Goal: Information Seeking & Learning: Learn about a topic

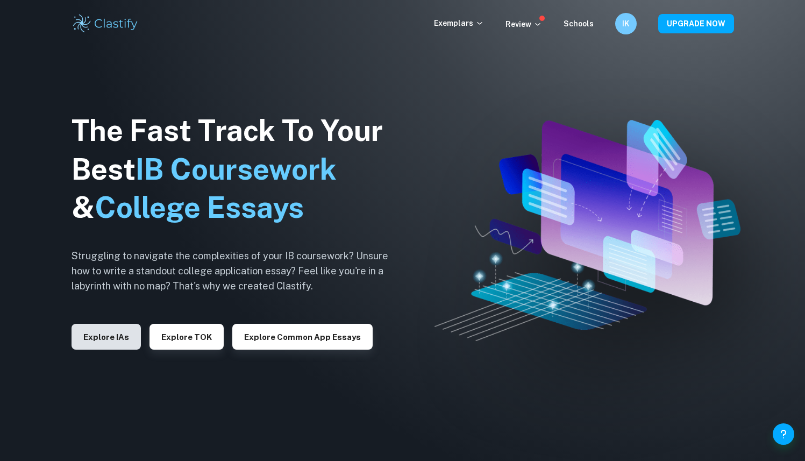
click at [124, 338] on button "Explore IAs" at bounding box center [106, 337] width 69 height 26
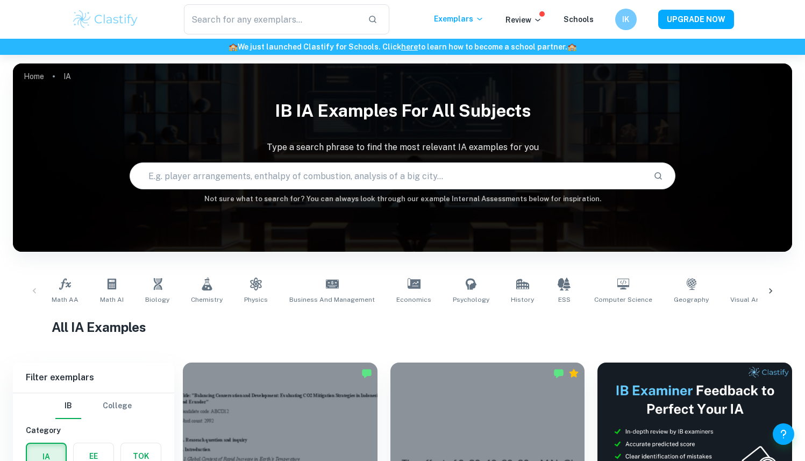
click at [421, 174] on input "text" at bounding box center [387, 176] width 514 height 30
type input "c"
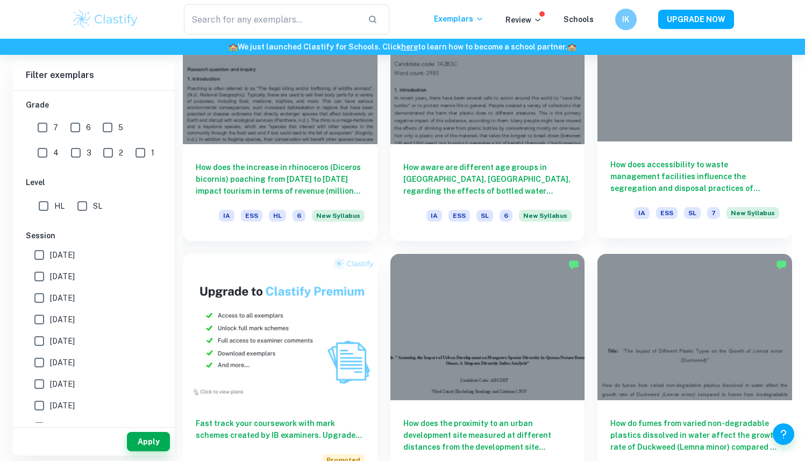
scroll to position [620, 0]
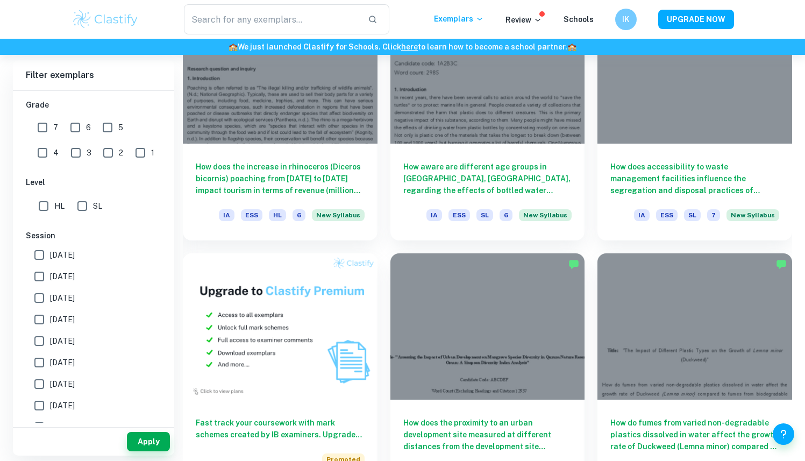
click at [47, 132] on input "7" at bounding box center [43, 128] width 22 height 22
checkbox input "true"
click at [59, 210] on span "HL" at bounding box center [59, 206] width 10 height 12
click at [54, 210] on input "HL" at bounding box center [44, 206] width 22 height 22
checkbox input "true"
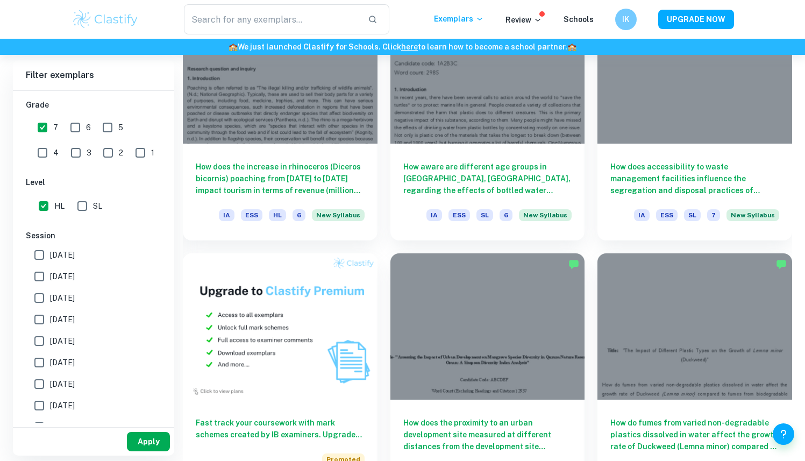
click at [146, 440] on button "Apply" at bounding box center [148, 441] width 43 height 19
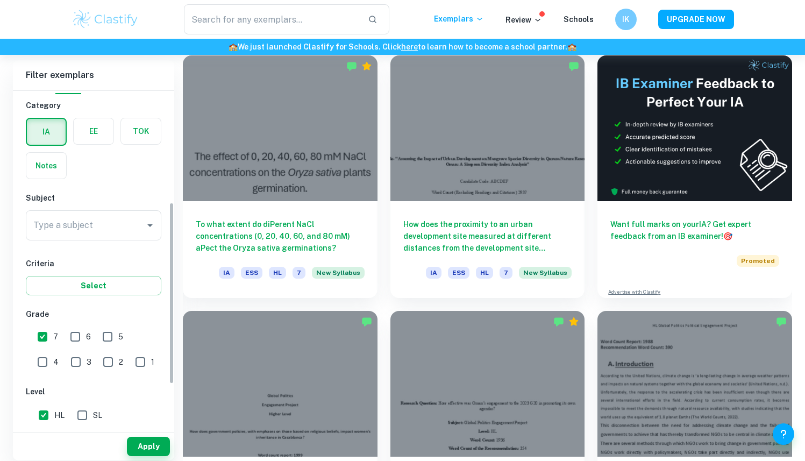
scroll to position [0, 0]
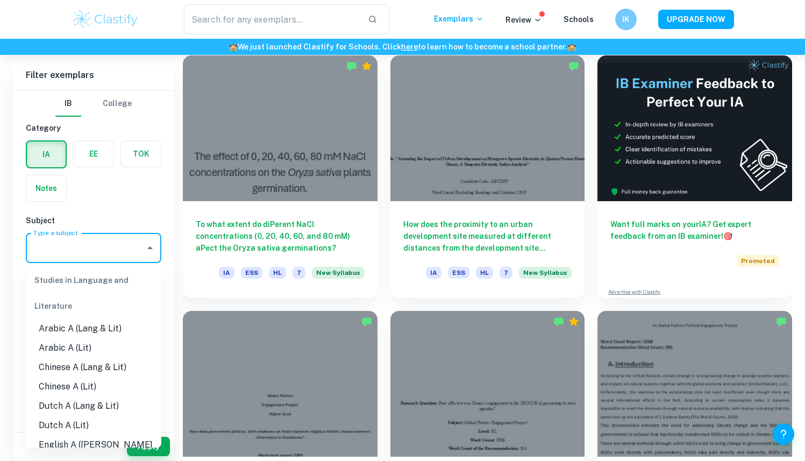
click at [66, 244] on input "Type a subject" at bounding box center [86, 248] width 110 height 20
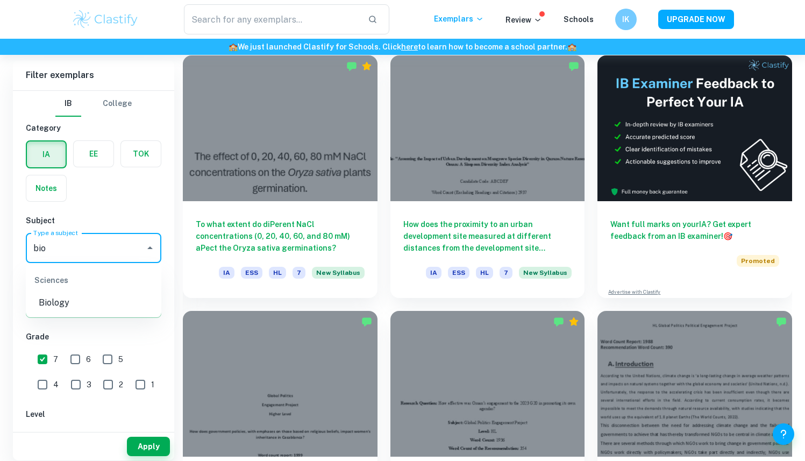
click at [86, 310] on li "Biology" at bounding box center [94, 302] width 136 height 19
type input "Biology"
click at [156, 441] on button "Apply" at bounding box center [148, 446] width 43 height 19
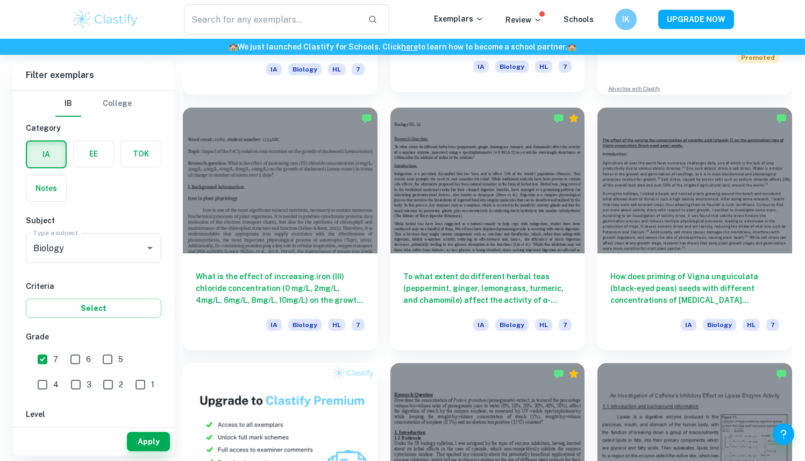
scroll to position [511, 0]
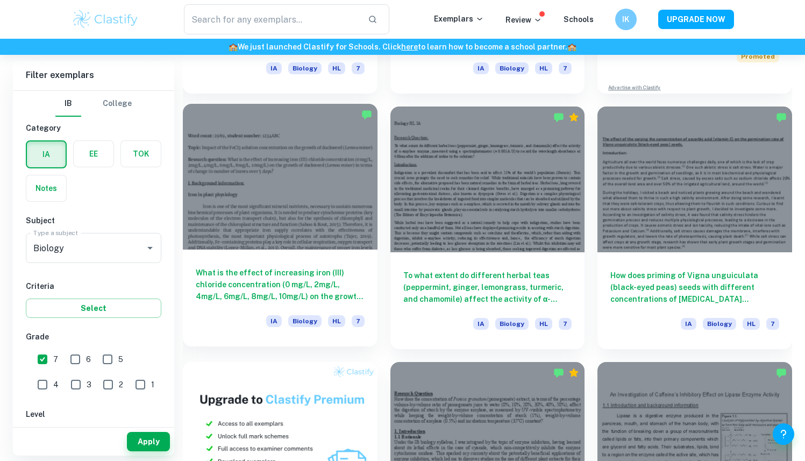
click at [308, 282] on h6 "What is the effect of increasing iron (III) chloride concentration (0 mg/L, 2mg…" at bounding box center [280, 284] width 169 height 35
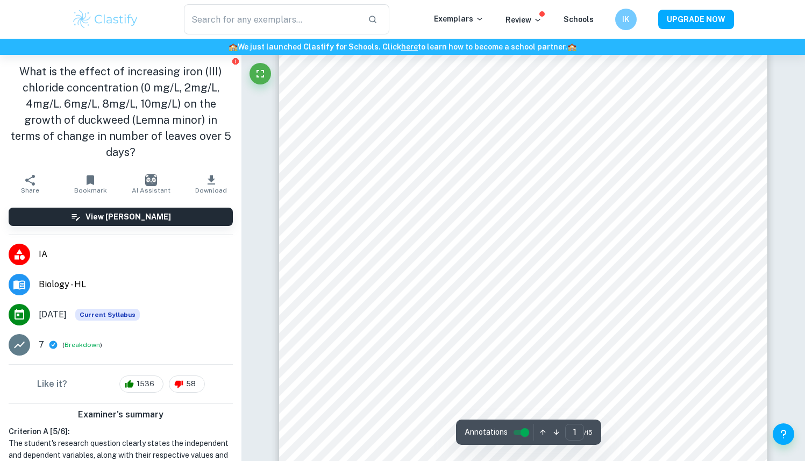
scroll to position [54, 0]
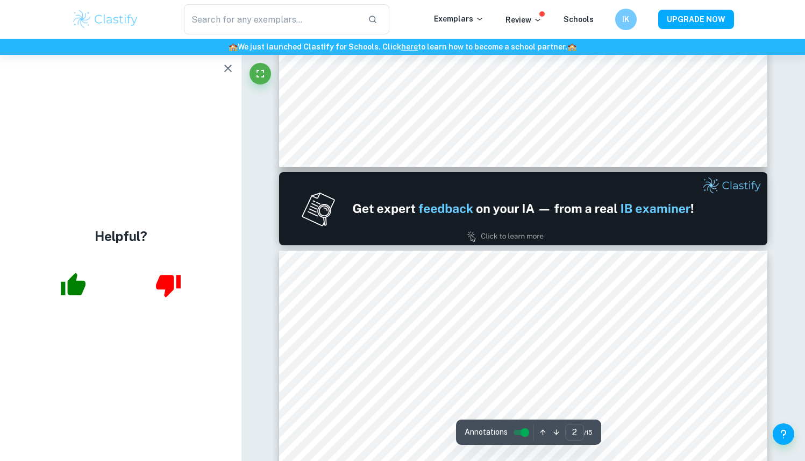
type input "1"
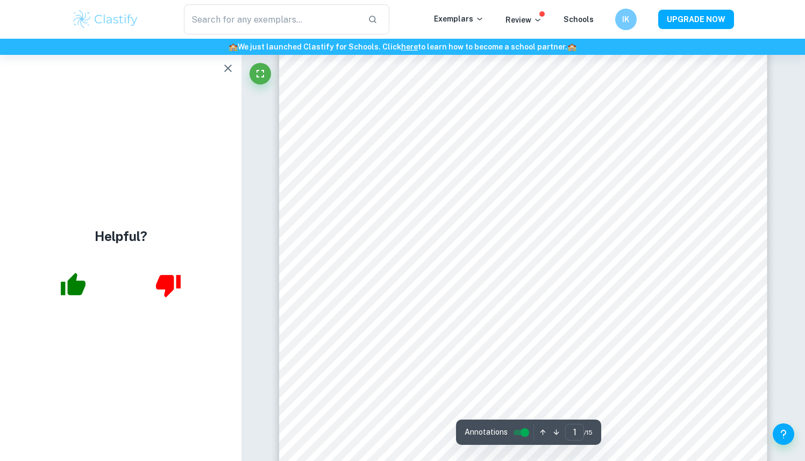
scroll to position [170, 0]
